Goal: Book appointment/travel/reservation

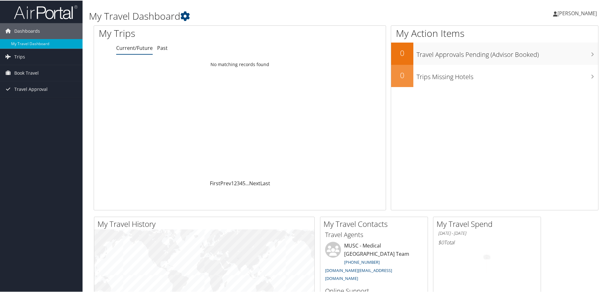
click at [579, 10] on span "[PERSON_NAME]" at bounding box center [577, 12] width 39 height 7
click at [24, 69] on span "Book Travel" at bounding box center [26, 72] width 24 height 16
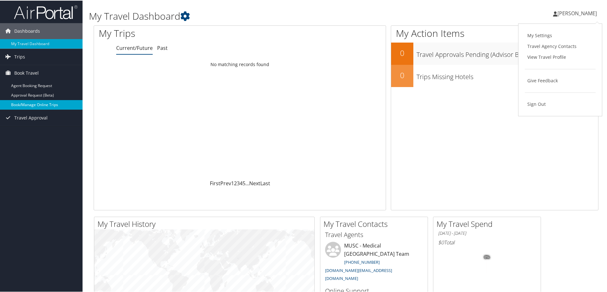
click at [21, 100] on link "Book/Manage Online Trips" at bounding box center [41, 104] width 83 height 10
